Goal: Task Accomplishment & Management: Complete application form

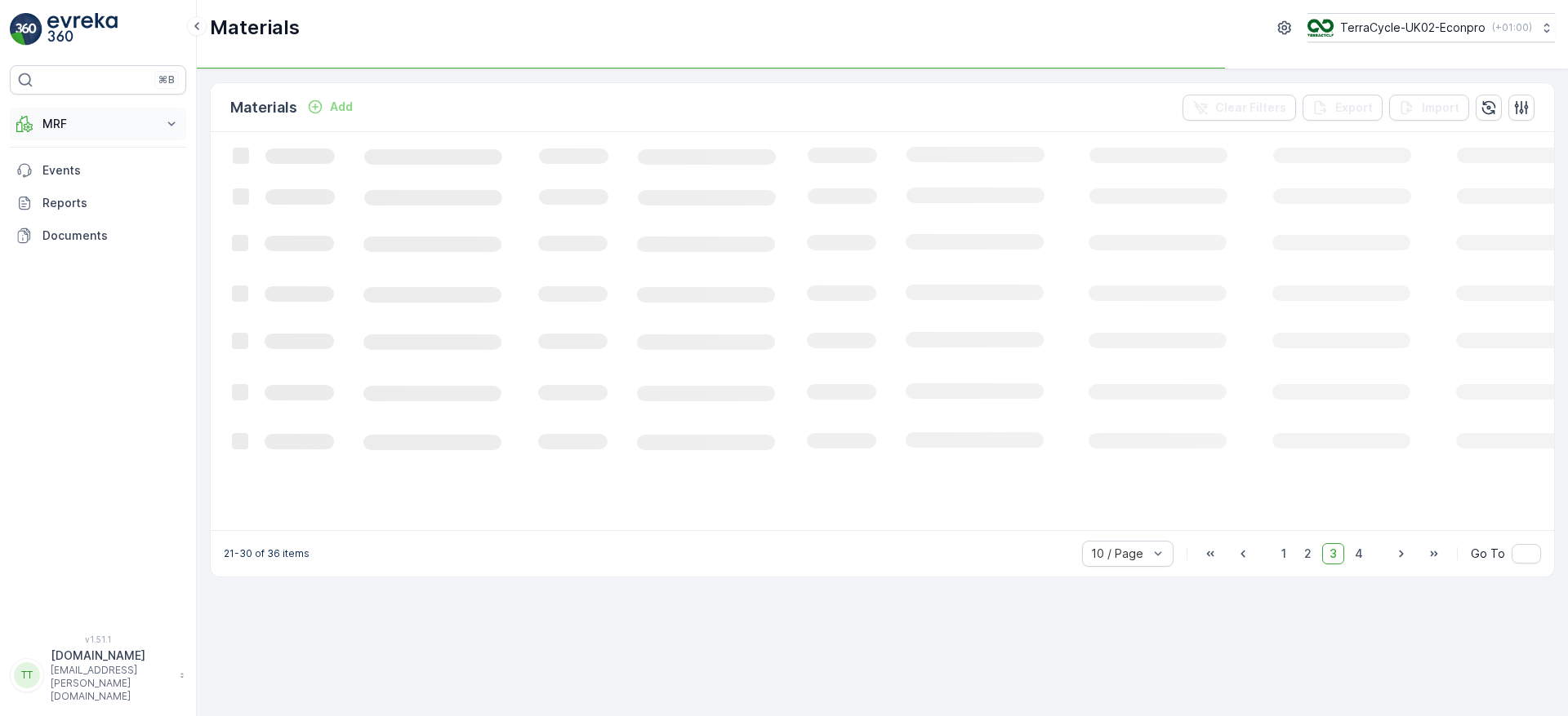
click at [106, 126] on p "MRF" at bounding box center [98, 124] width 111 height 16
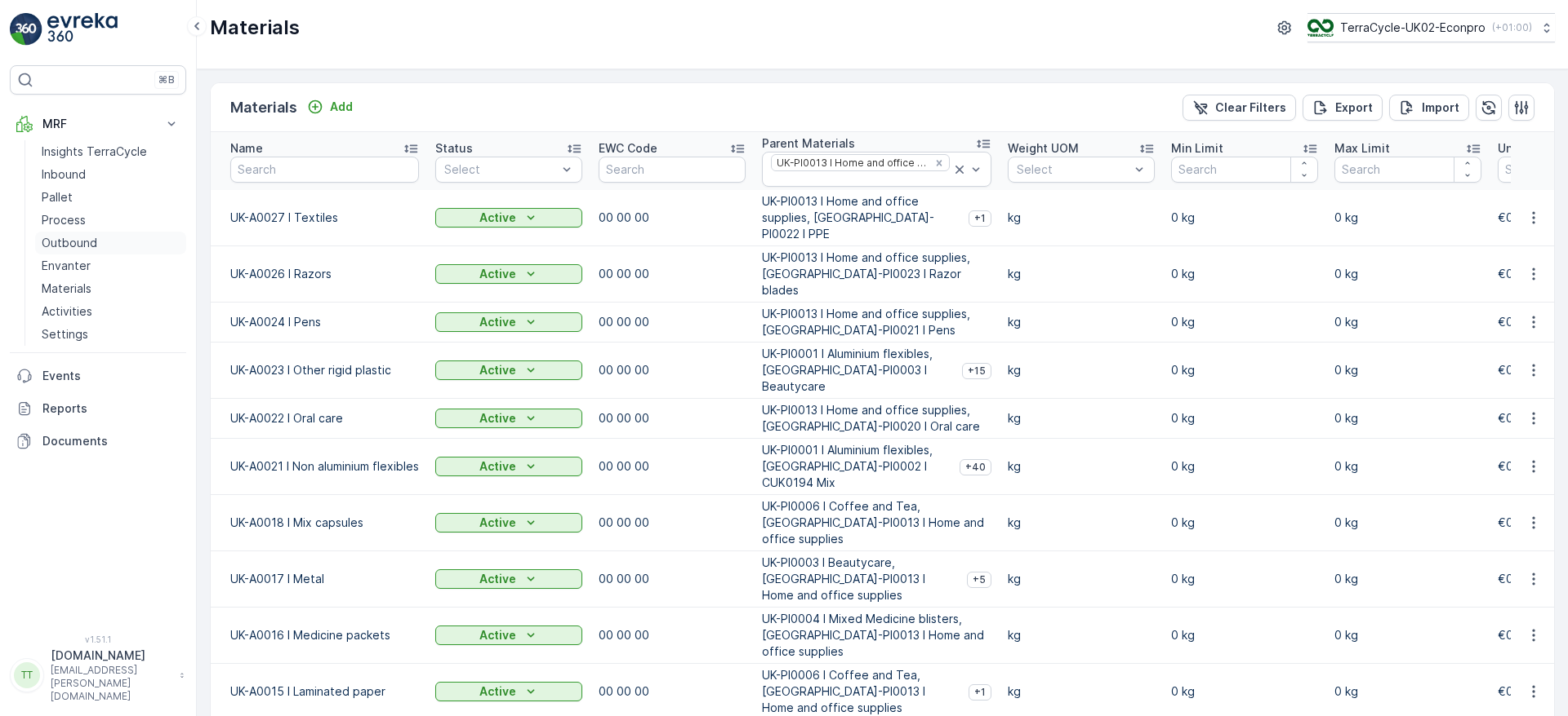
click at [67, 240] on p "Outbound" at bounding box center [70, 243] width 56 height 16
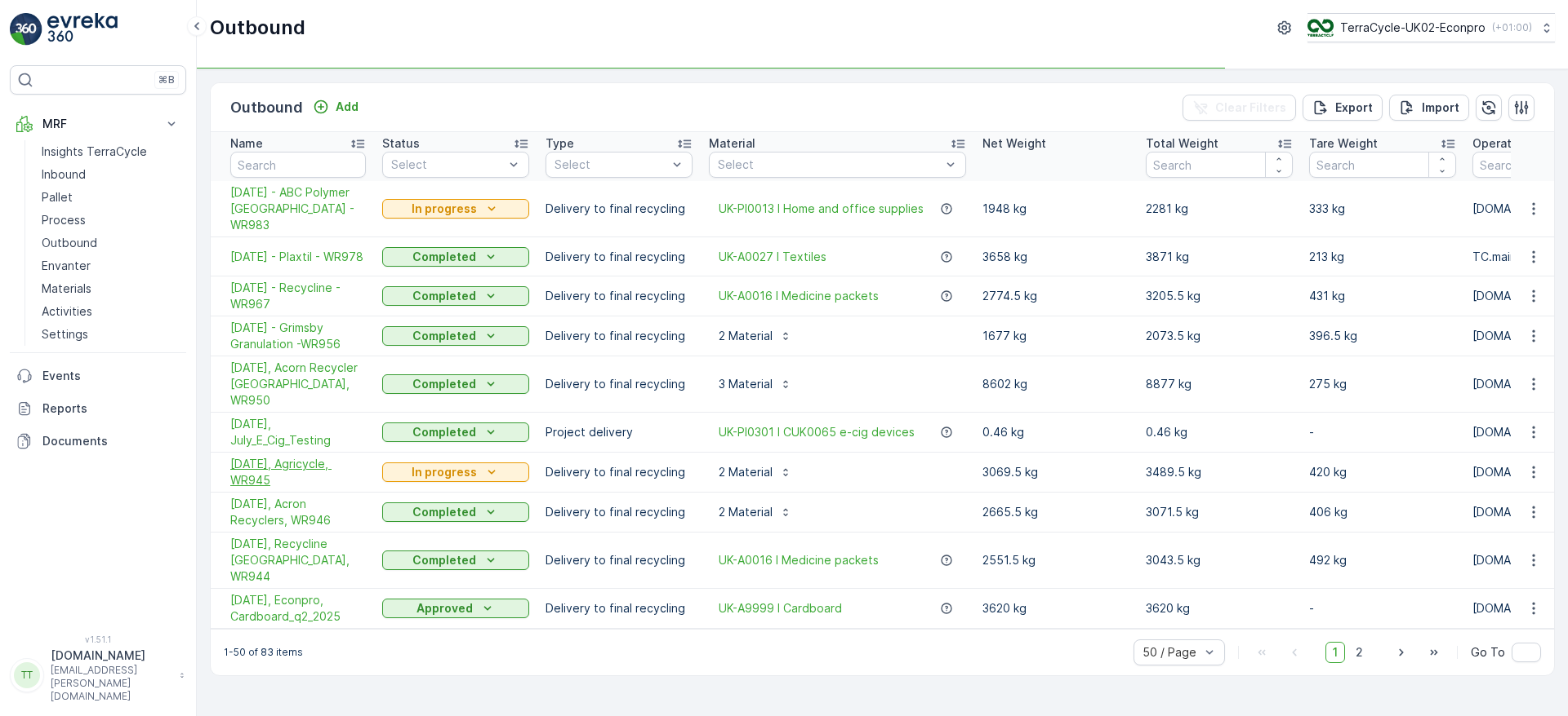
click at [282, 456] on span "[DATE], Agricycle, WR945" at bounding box center [297, 472] width 135 height 33
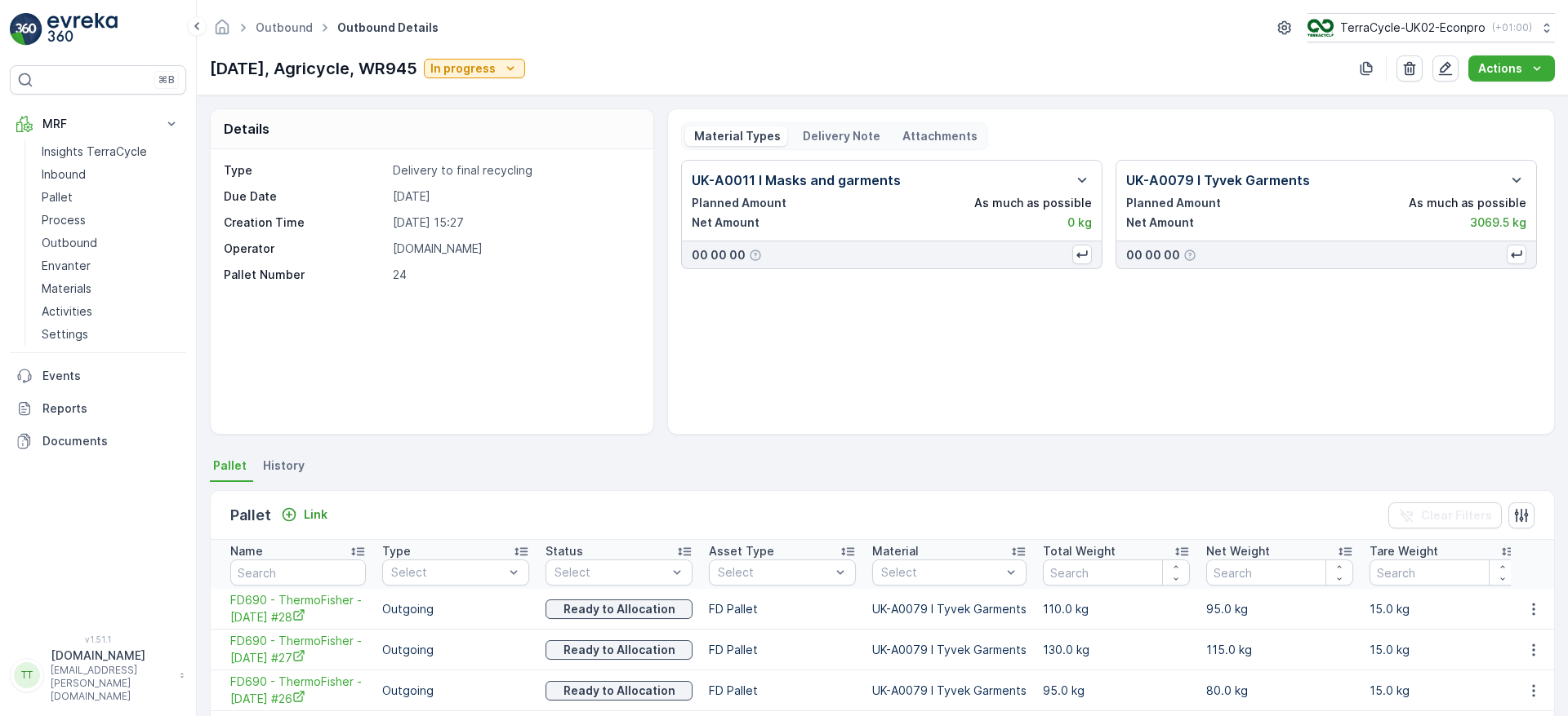
drag, startPoint x: 452, startPoint y: 70, endPoint x: 193, endPoint y: 57, distance: 259.3
click at [193, 57] on div "⌘B MRF Insights TerraCycle Inbound Pallet Process Outbound Envanter Materials A…" at bounding box center [784, 358] width 1568 height 716
click at [298, 84] on div "Outbound Outbound Details TerraCycle-UK02-Econpro ( +01:00 ) [DATE], Agricycle,…" at bounding box center [882, 48] width 1371 height 95
drag, startPoint x: 211, startPoint y: 71, endPoint x: 452, endPoint y: 74, distance: 241.0
click at [417, 74] on p "[DATE], Agricycle, WR945" at bounding box center [313, 69] width 207 height 25
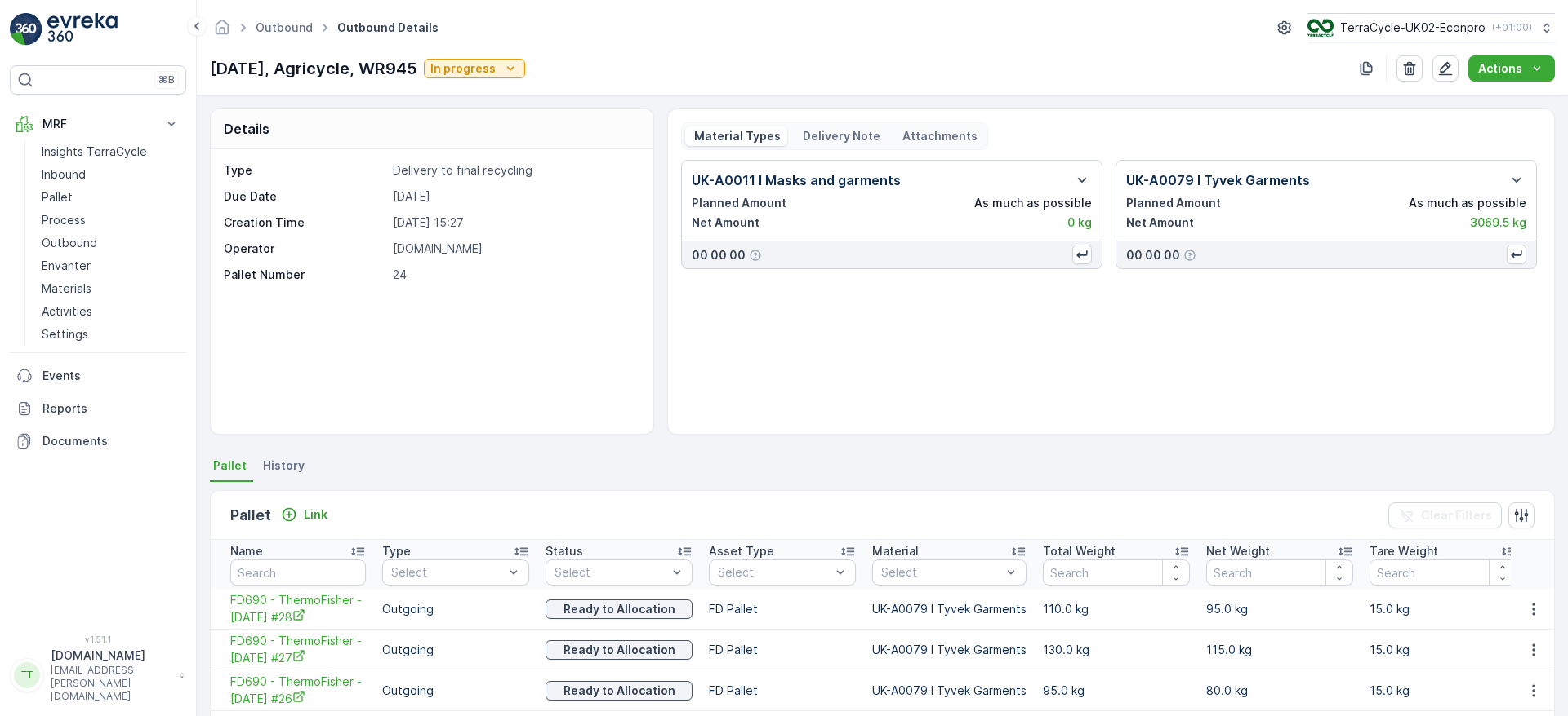
copy p "[DATE], Agricycle, WR945"
click at [87, 238] on p "Outbound" at bounding box center [70, 243] width 56 height 16
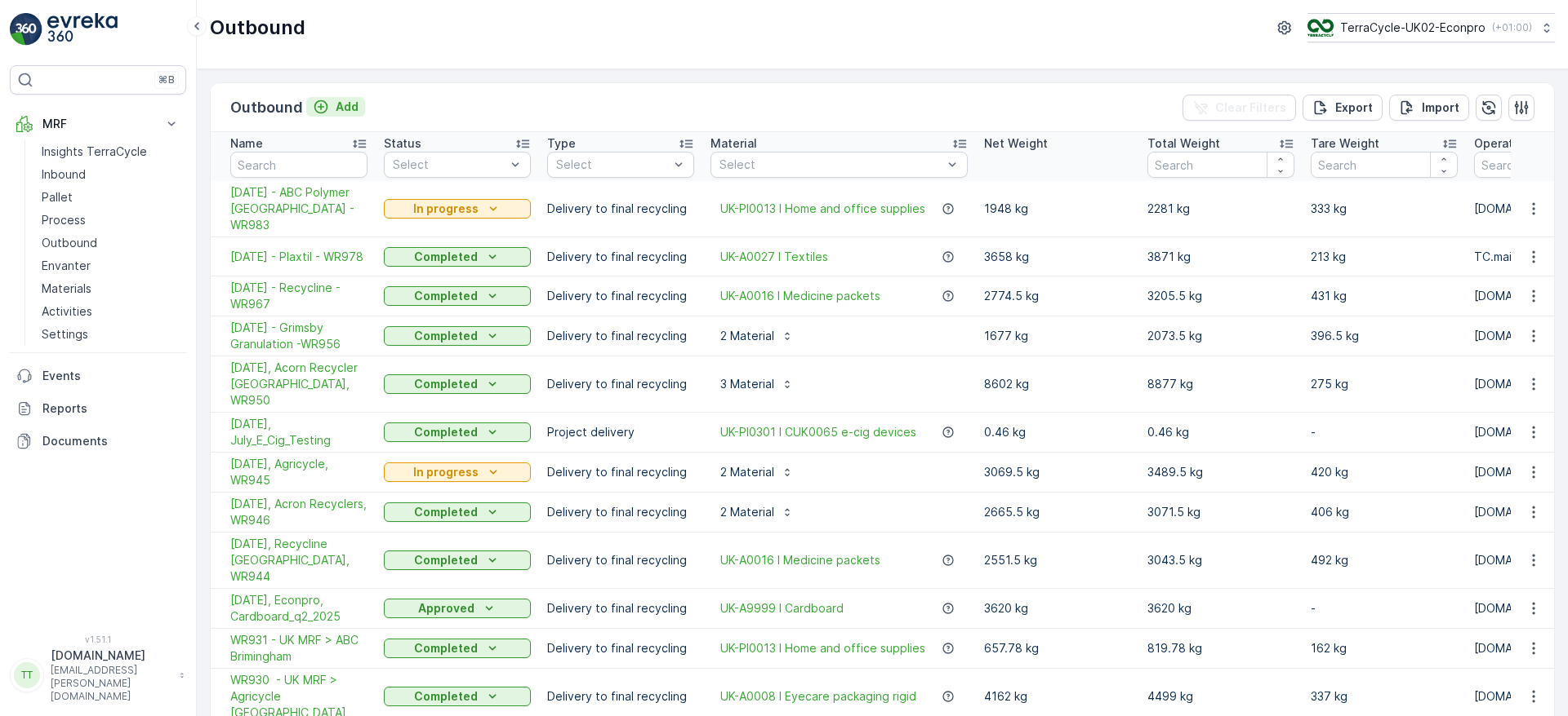
click at [348, 104] on p "Add" at bounding box center [346, 106] width 23 height 16
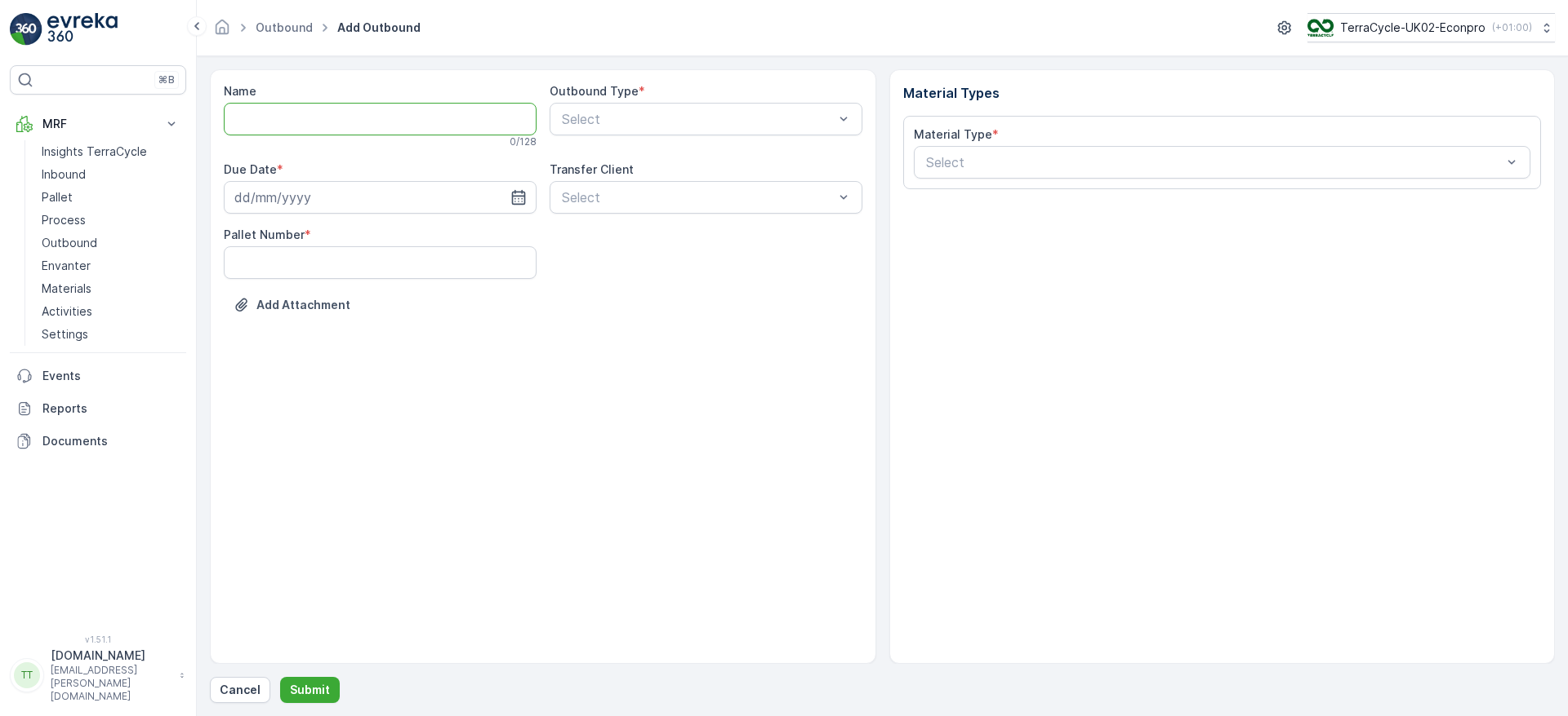
click at [278, 116] on input "Name" at bounding box center [380, 118] width 312 height 33
paste input "[DATE], Agricycle, WR945"
drag, startPoint x: 269, startPoint y: 116, endPoint x: 147, endPoint y: 97, distance: 123.5
click at [147, 97] on div "⌘B MRF Insights TerraCycle Inbound Pallet Process Outbound Envanter Materials A…" at bounding box center [784, 358] width 1568 height 716
click at [427, 119] on input "[DATE], Agricycle, WR945" at bounding box center [380, 118] width 312 height 33
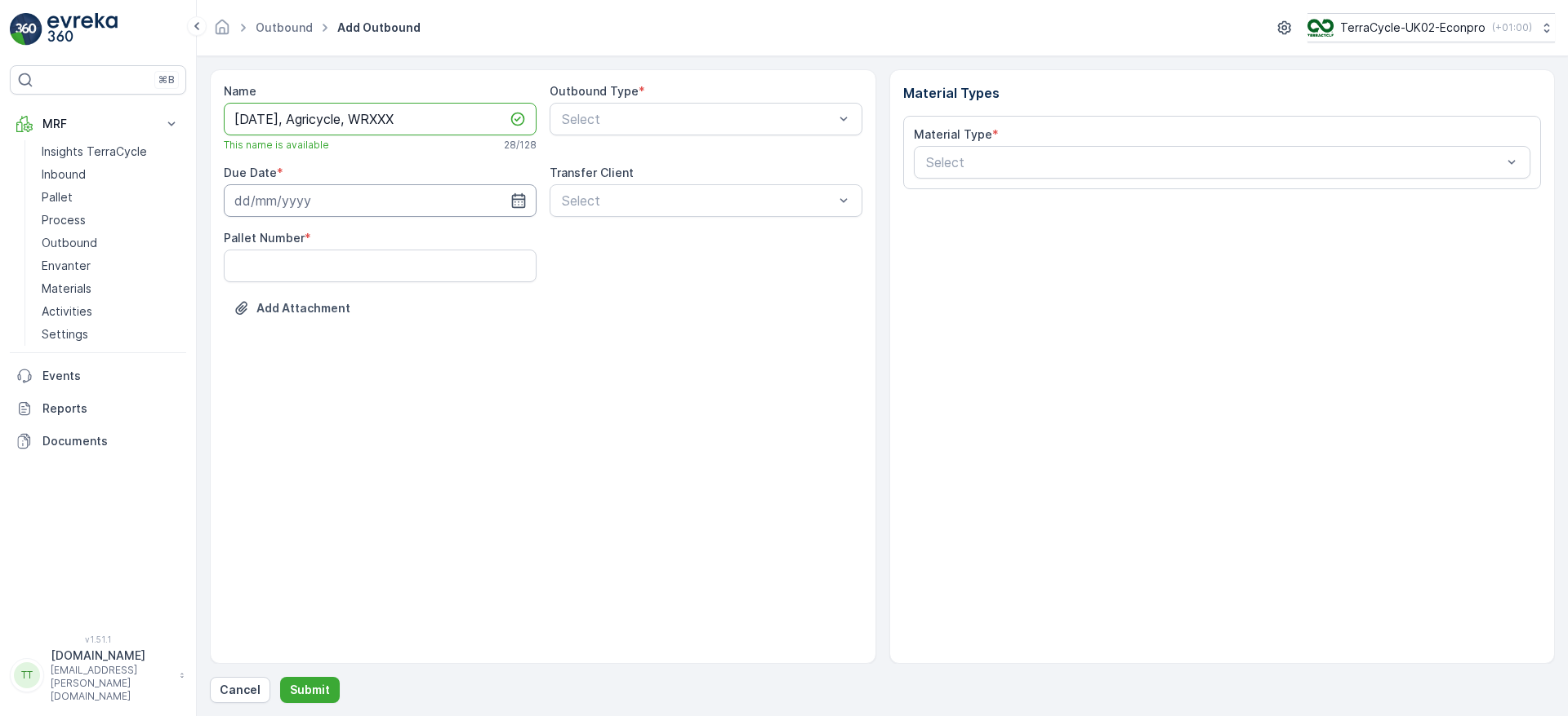
type input "[DATE], Agricycle, WRXXX"
click at [252, 203] on input at bounding box center [380, 200] width 312 height 33
click at [287, 430] on div "29" at bounding box center [281, 435] width 26 height 26
click at [310, 197] on input "[DATE]" at bounding box center [380, 200] width 312 height 33
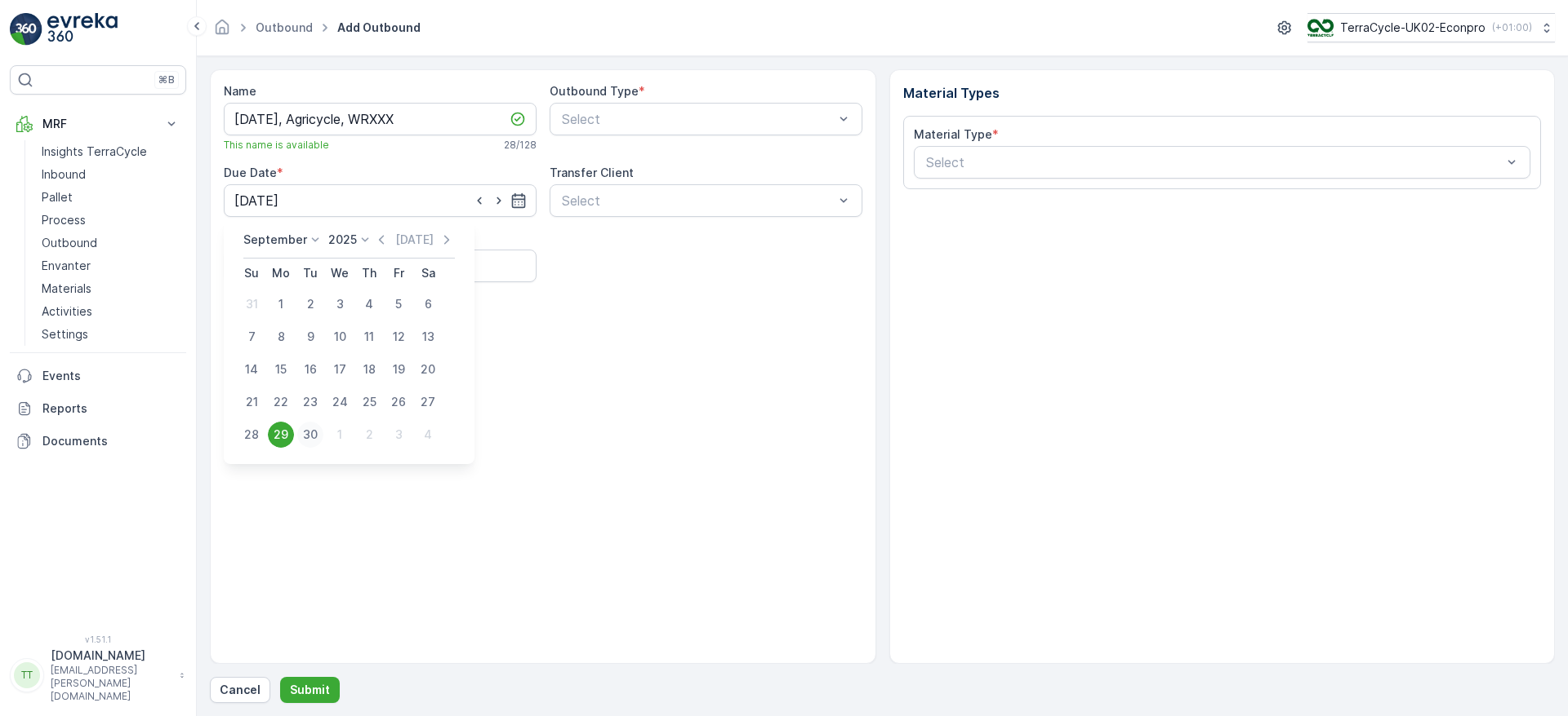
click at [305, 440] on div "30" at bounding box center [310, 435] width 26 height 26
type input "[DATE]"
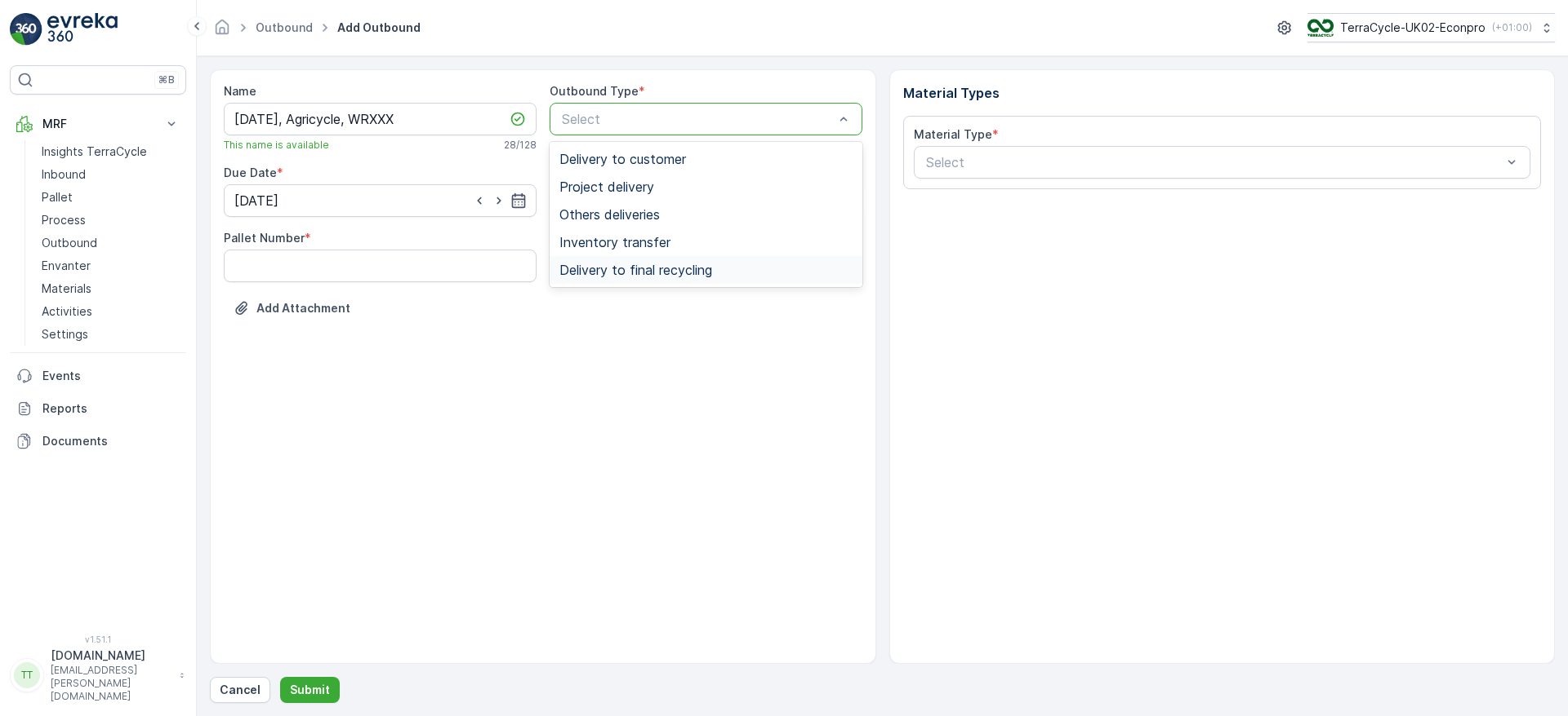
click at [615, 275] on span "Delivery to final recycling" at bounding box center [635, 269] width 152 height 15
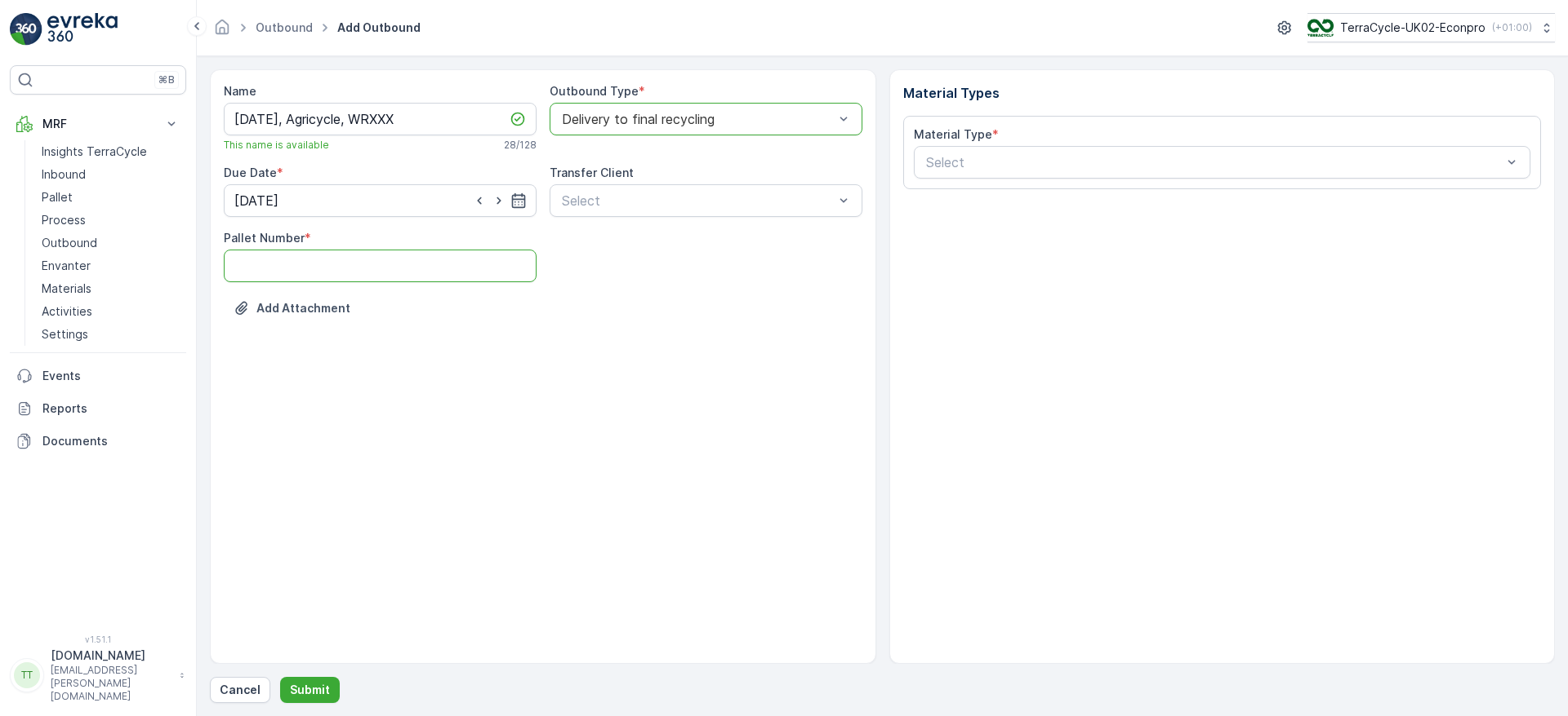
click at [374, 275] on Number "Pallet Number" at bounding box center [380, 266] width 312 height 33
type Number "23"
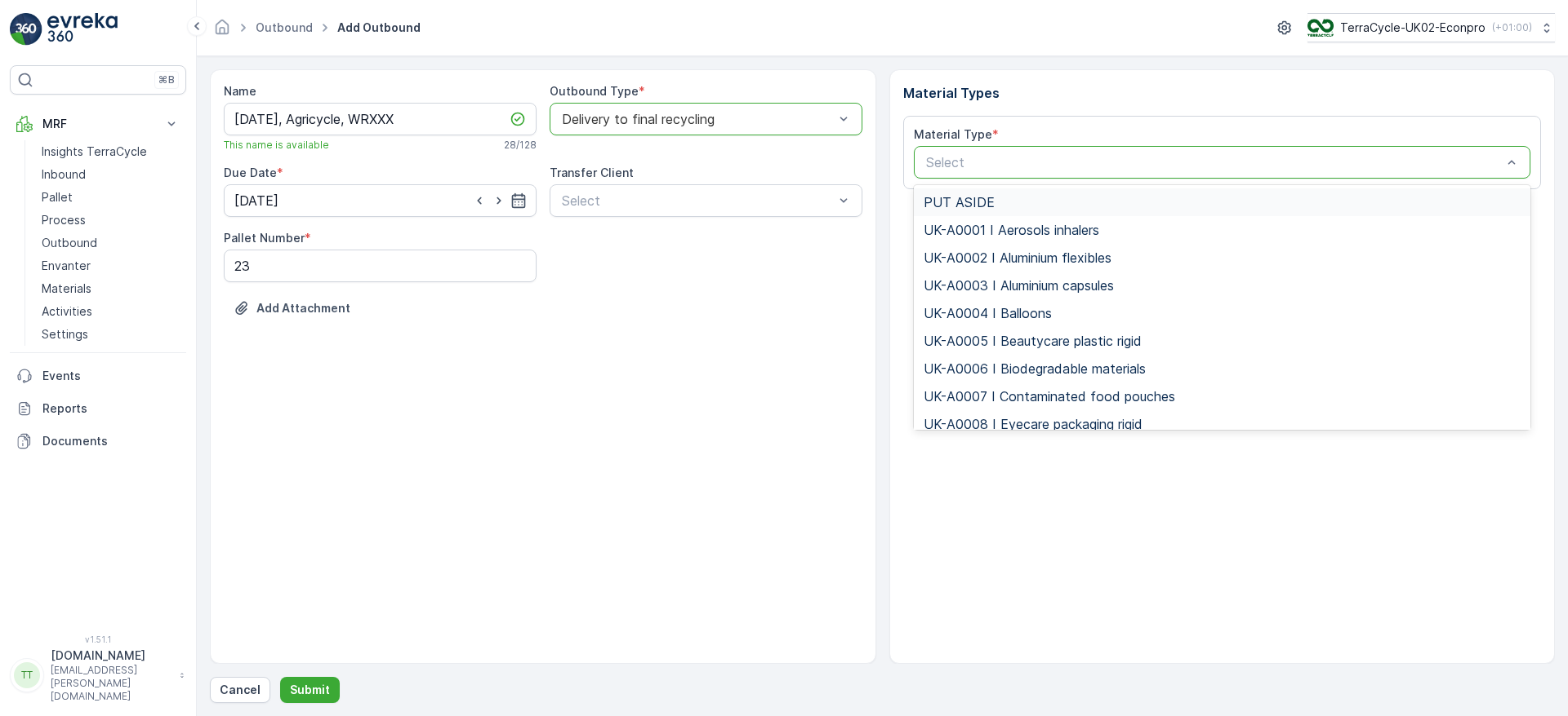
click at [962, 175] on div "Select" at bounding box center [1222, 162] width 617 height 33
click at [1074, 415] on div "UK-A0008 I Eyecare packaging rigid" at bounding box center [1222, 425] width 617 height 28
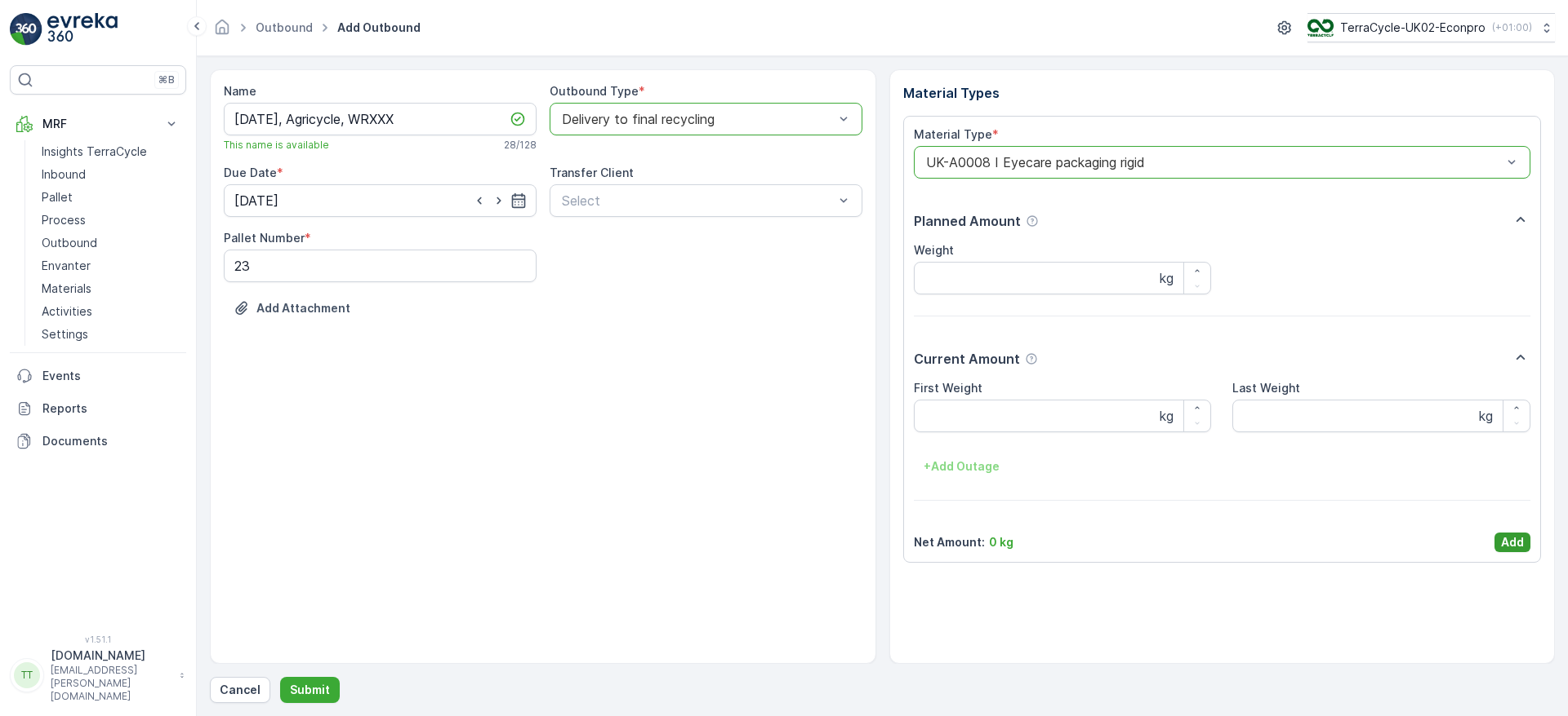
click at [1509, 535] on p "Add" at bounding box center [1511, 542] width 23 height 16
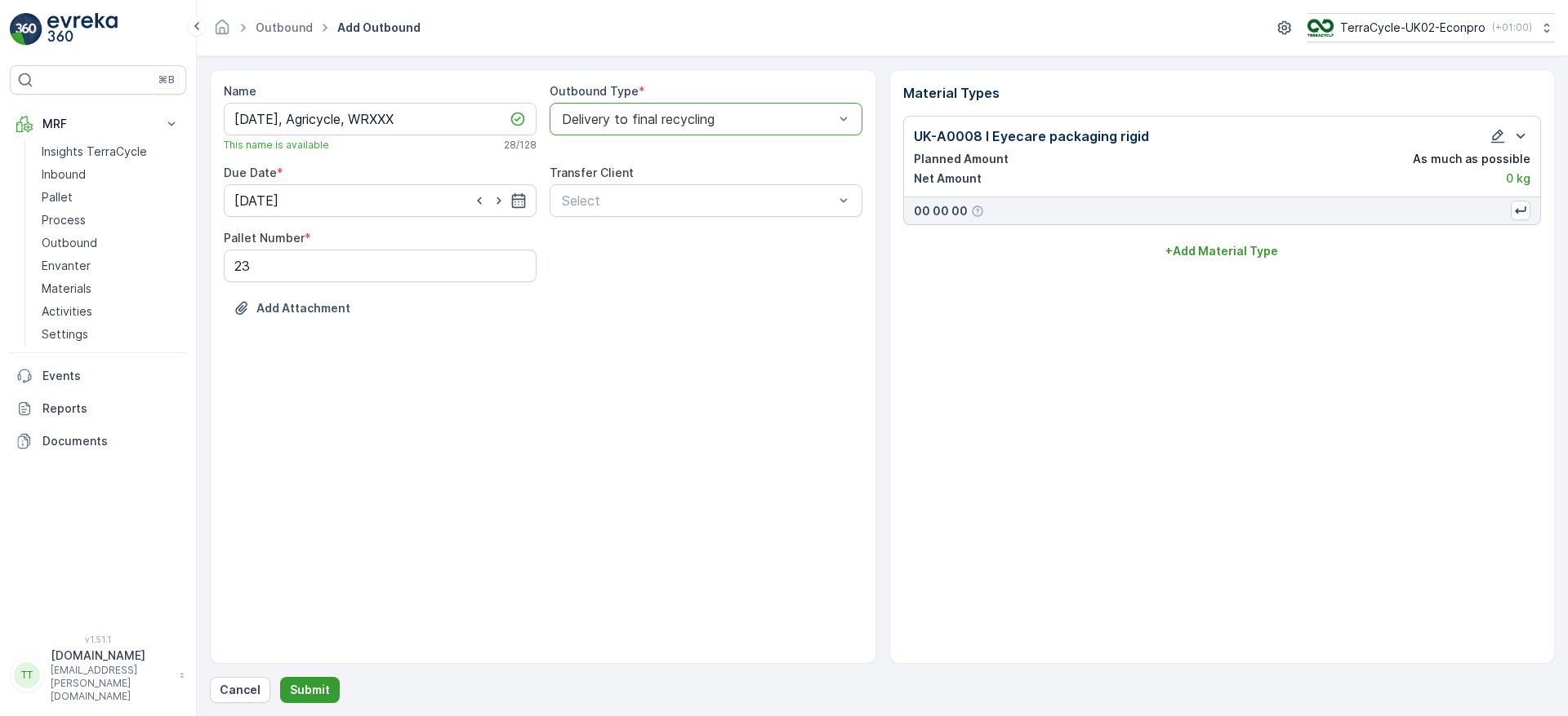
click at [315, 689] on p "Submit" at bounding box center [309, 690] width 40 height 16
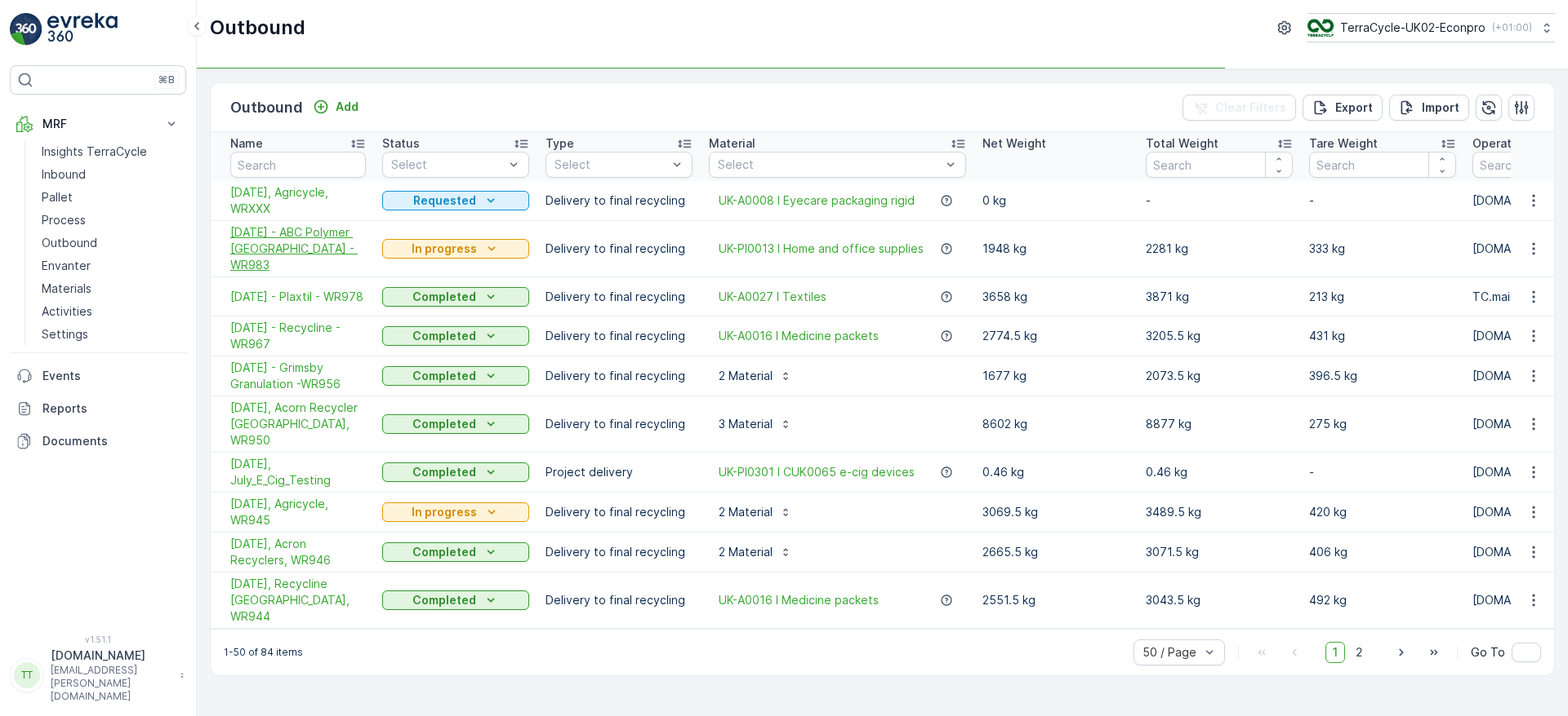
click at [255, 240] on span "[DATE] - ABC Polymer [GEOGRAPHIC_DATA] - WR983" at bounding box center [297, 249] width 135 height 49
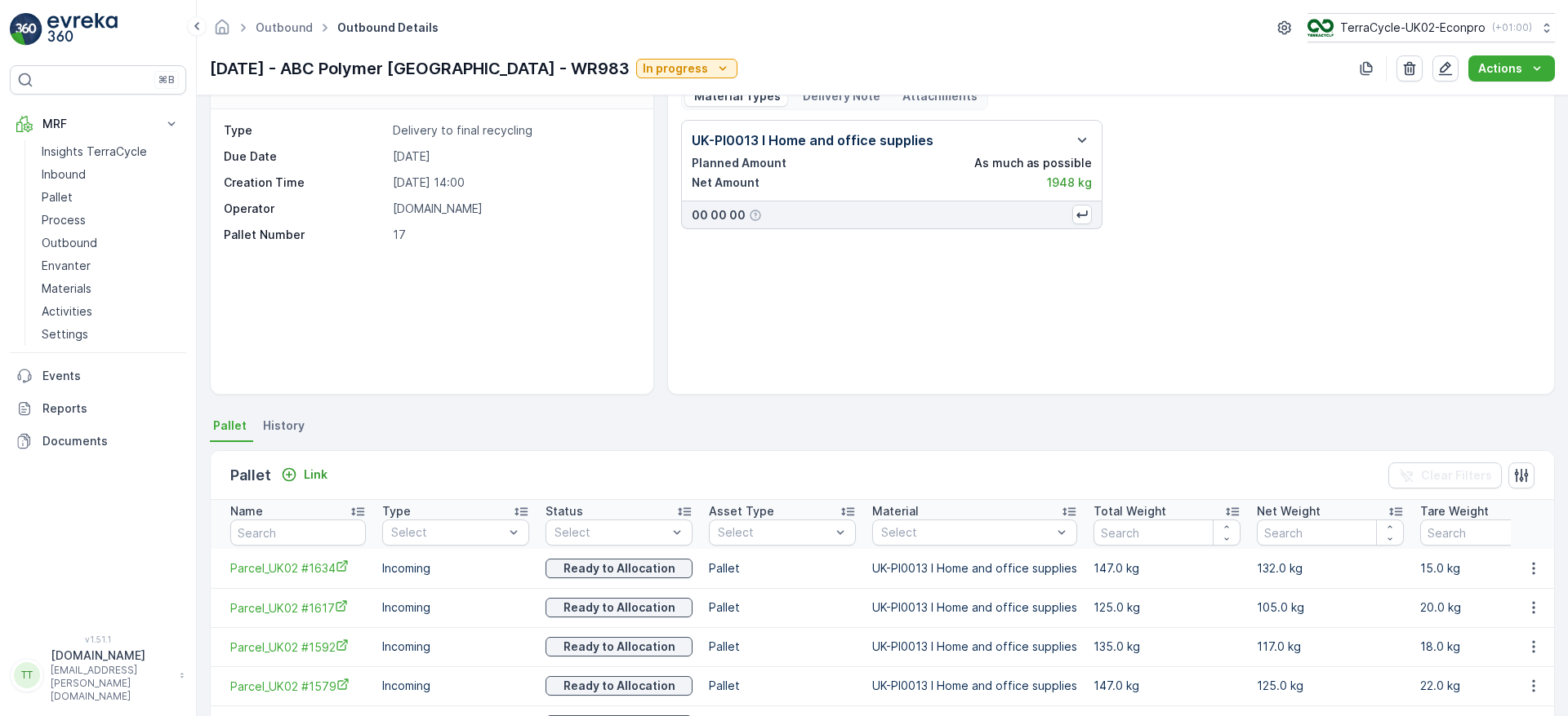
scroll to position [34, 0]
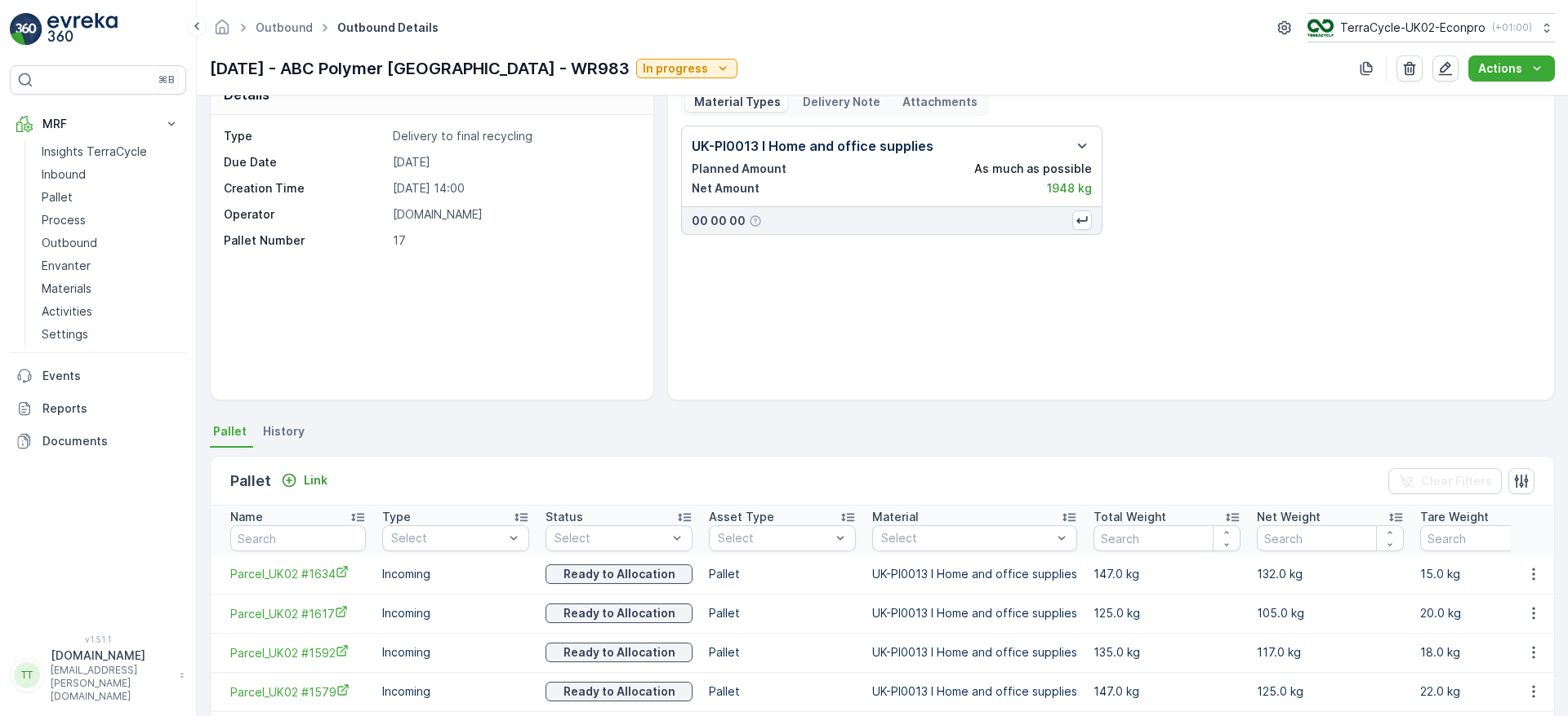
drag, startPoint x: 435, startPoint y: 329, endPoint x: 760, endPoint y: 289, distance: 327.5
click at [760, 289] on div "UK-PI0013 I Home and office supplies Planned Amount As much as possible Net Amo…" at bounding box center [1110, 256] width 860 height 262
